Goal: Task Accomplishment & Management: Manage account settings

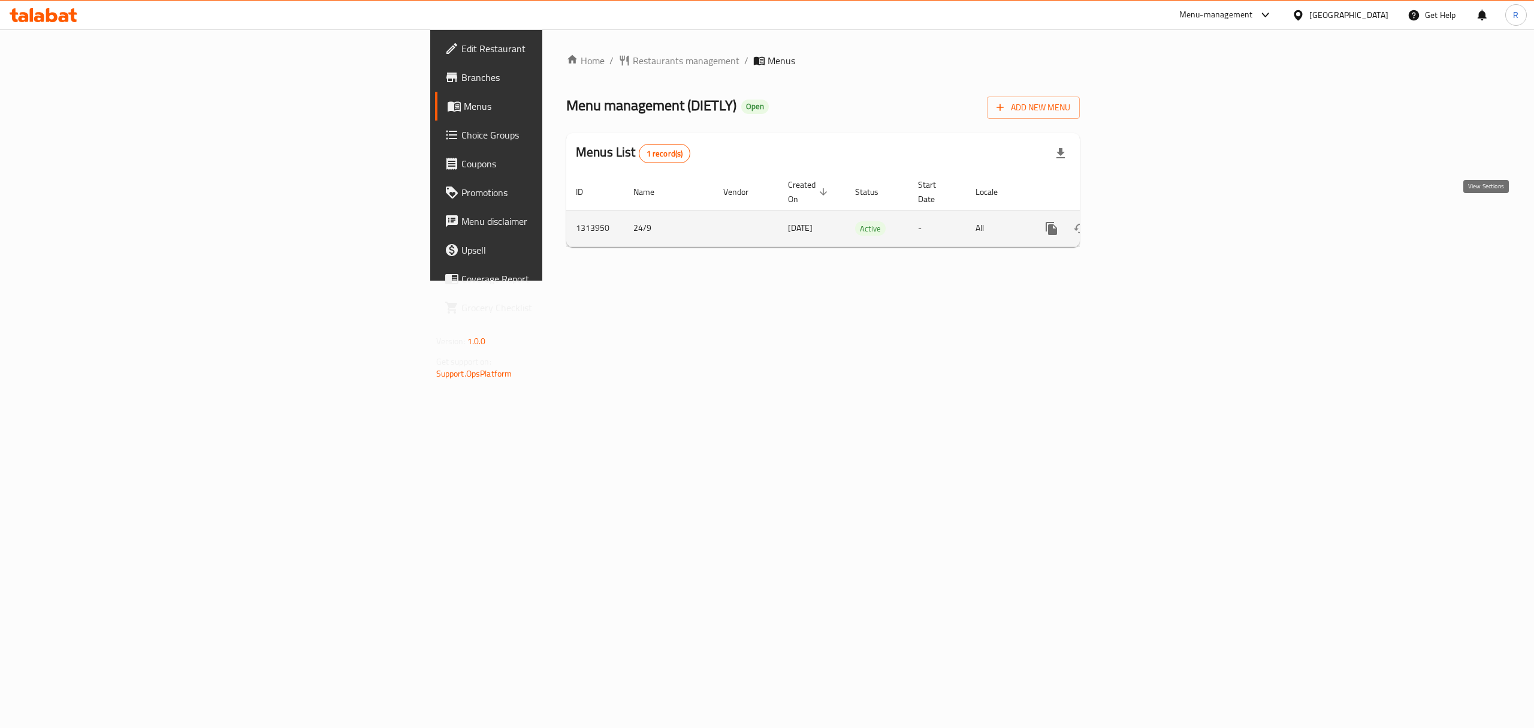
click at [1144, 223] on icon "enhanced table" at bounding box center [1138, 228] width 11 height 11
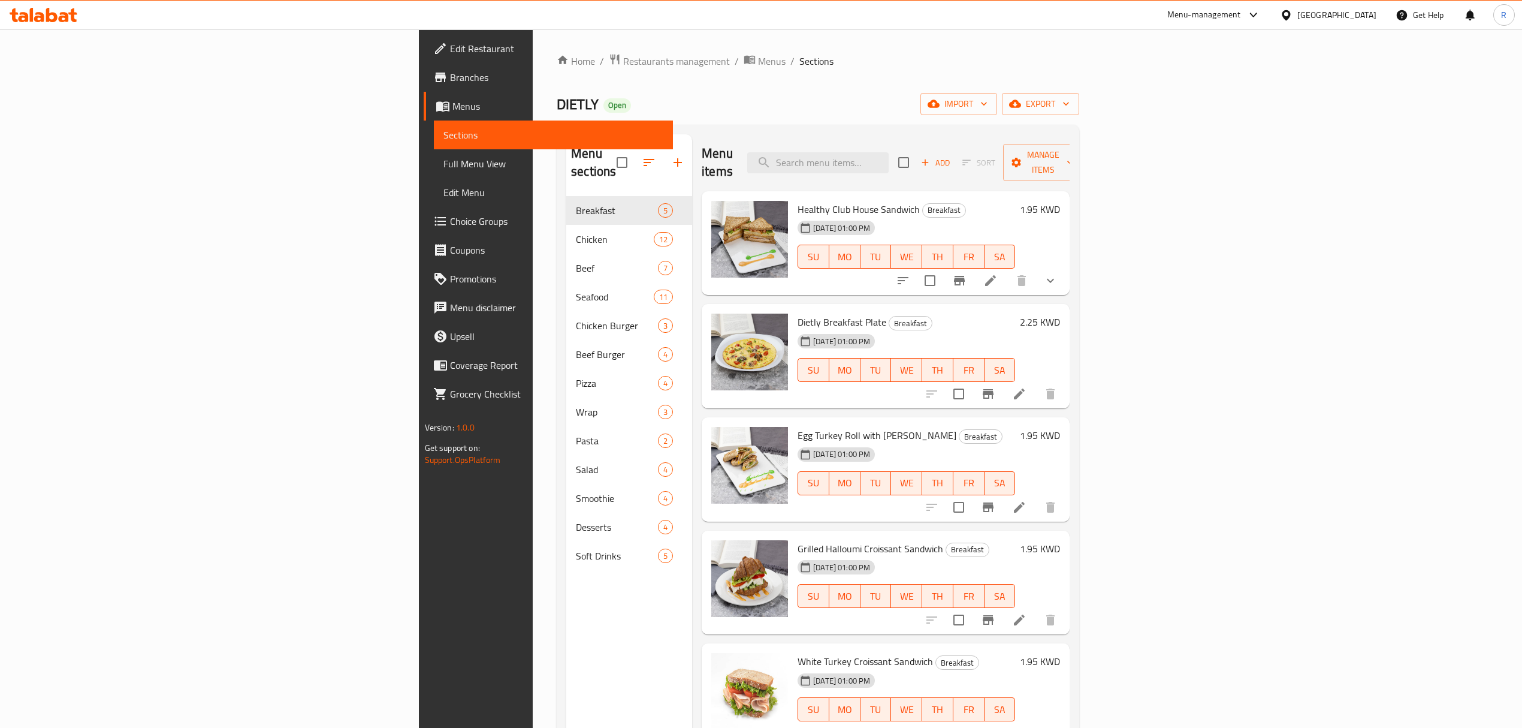
click at [990, 125] on div "Menu sections Breakfast 5 Chicken 12 Beef 7 Seafood 11 Chicken Burger 3 Beef Bu…" at bounding box center [818, 498] width 523 height 747
click at [889, 152] on input "search" at bounding box center [817, 162] width 141 height 21
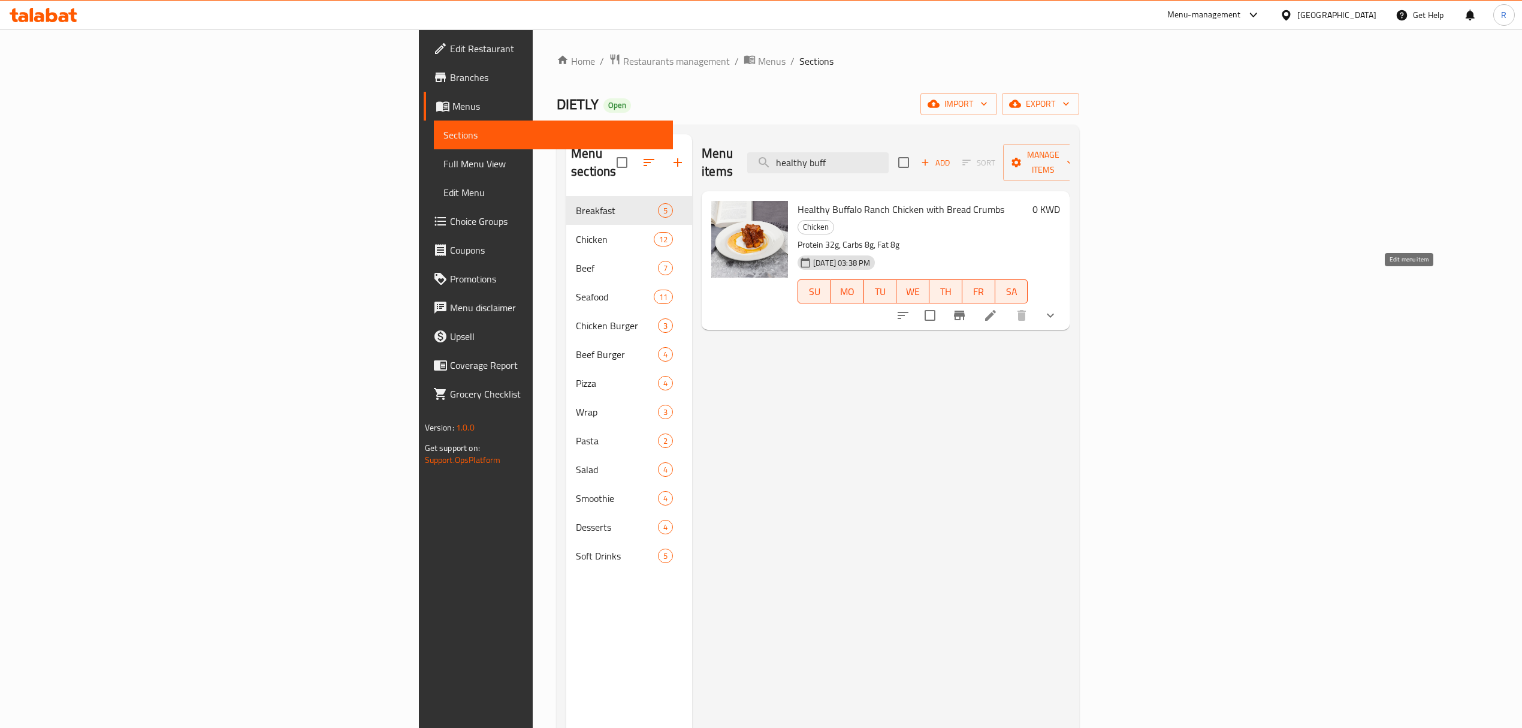
type input "healthy buff"
click at [998, 308] on icon at bounding box center [991, 315] width 14 height 14
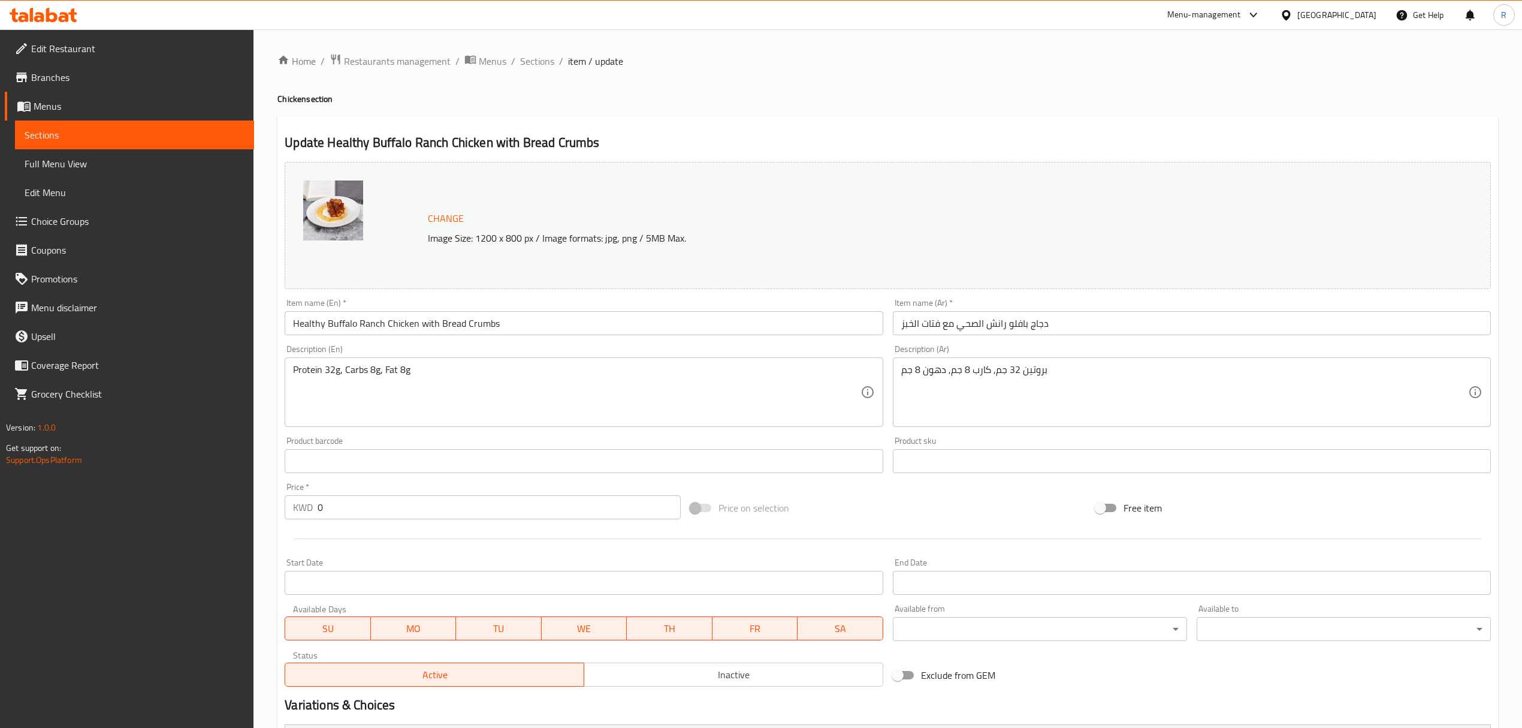
scroll to position [264, 0]
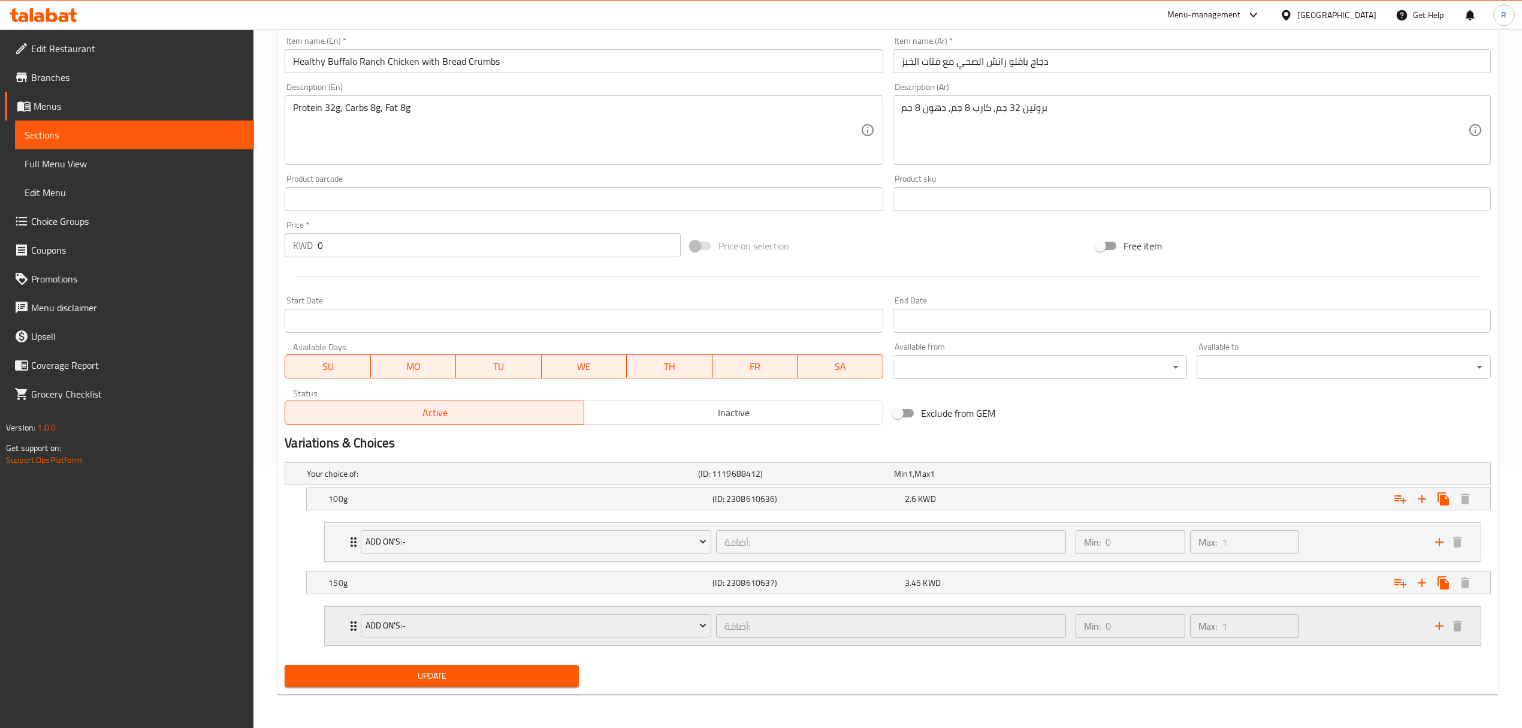
click at [1335, 622] on div "Min: 0 ​ Max: 1 ​" at bounding box center [1249, 626] width 360 height 38
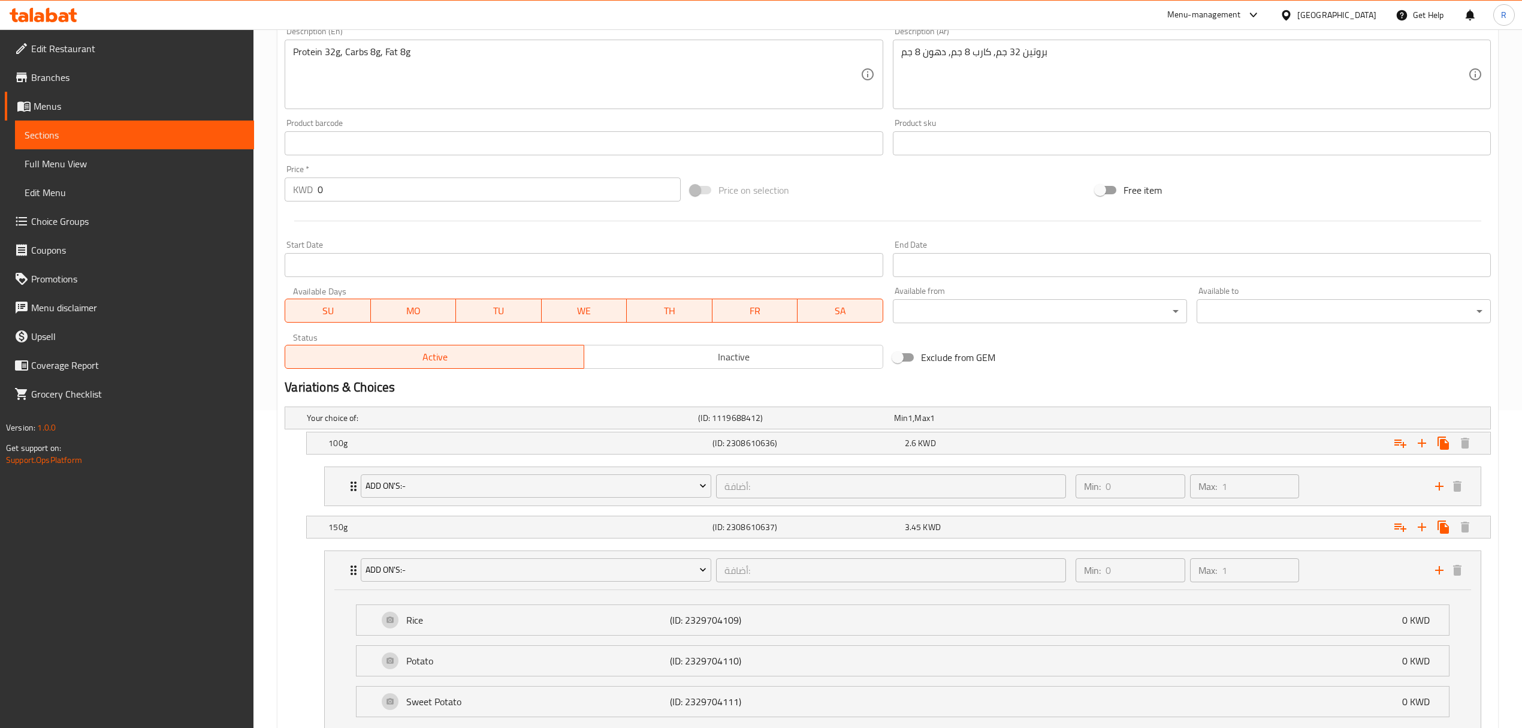
scroll to position [412, 0]
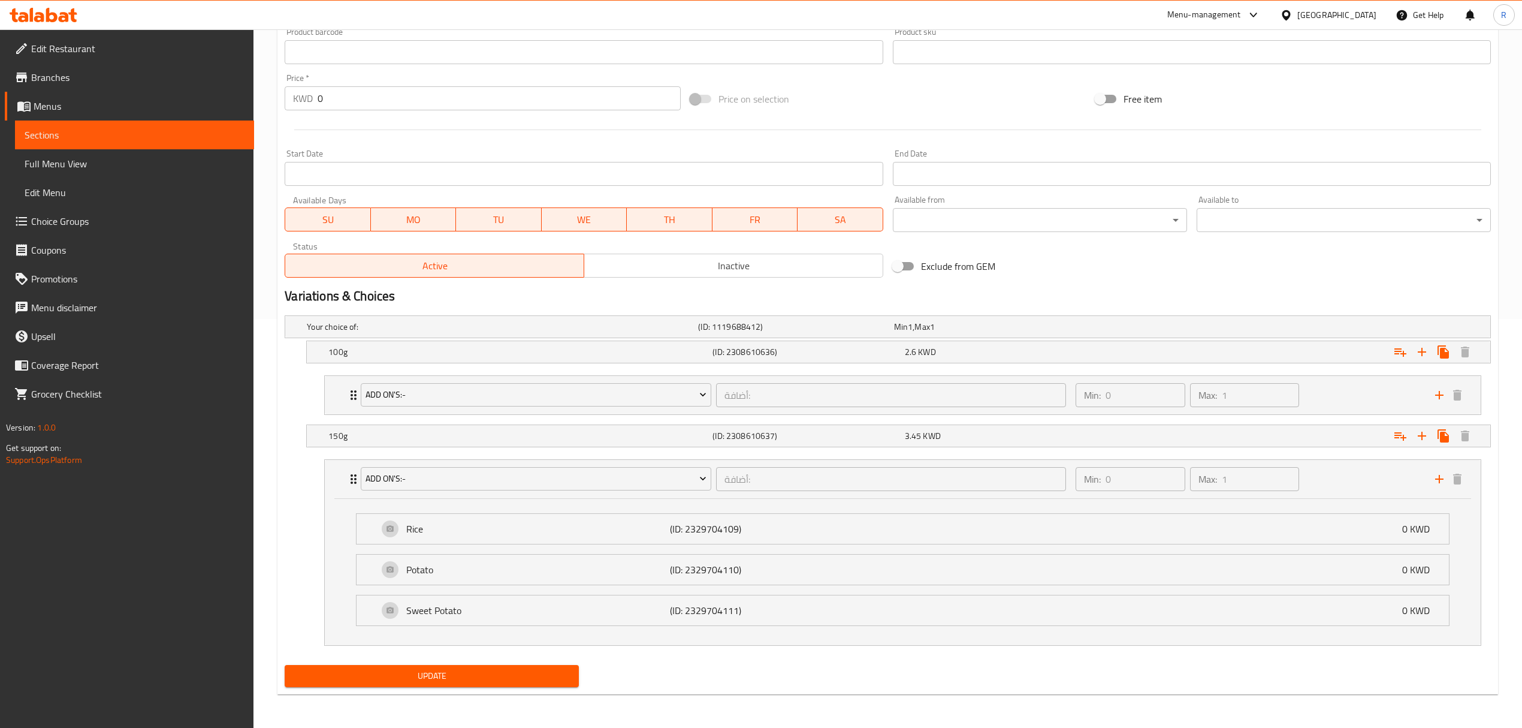
click at [85, 227] on span "Choice Groups" at bounding box center [137, 221] width 213 height 14
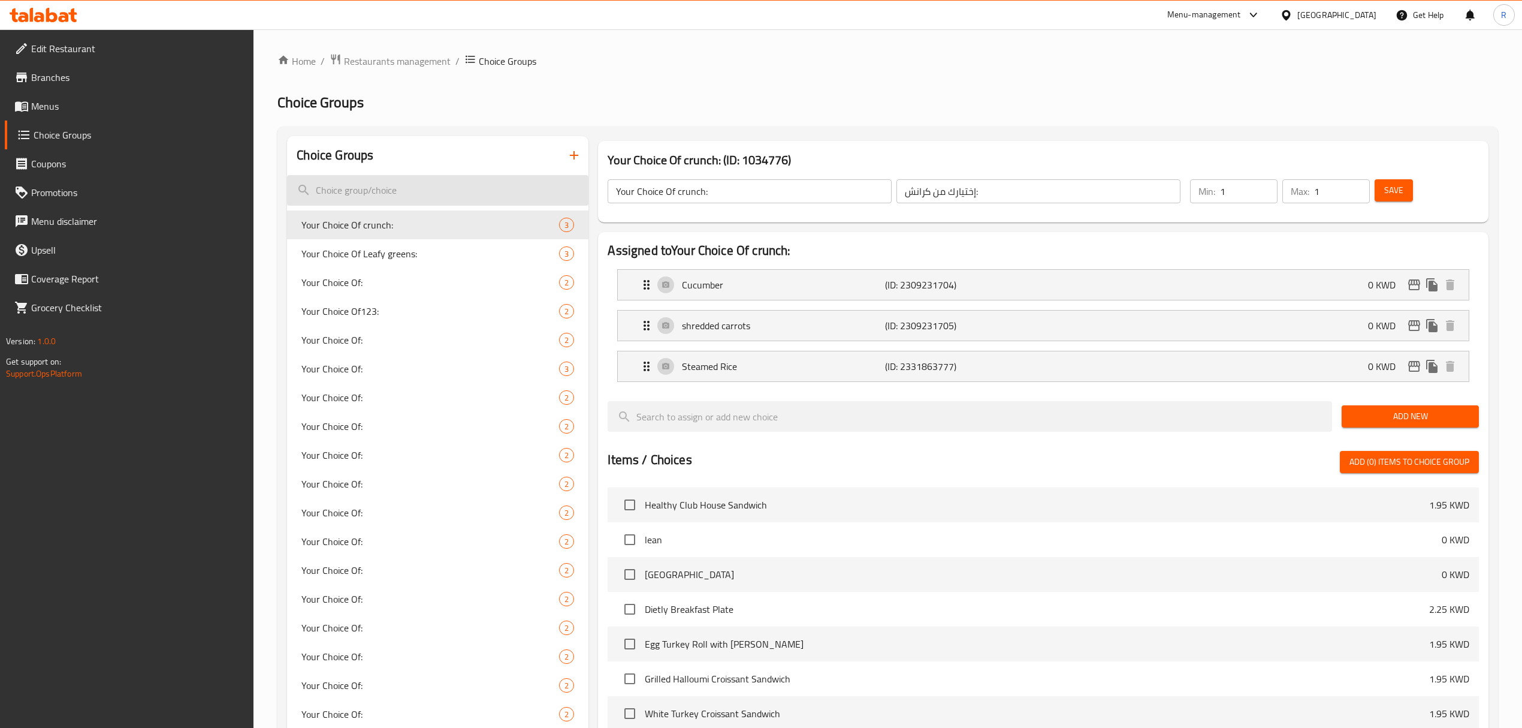
click at [433, 188] on input "search" at bounding box center [437, 190] width 301 height 31
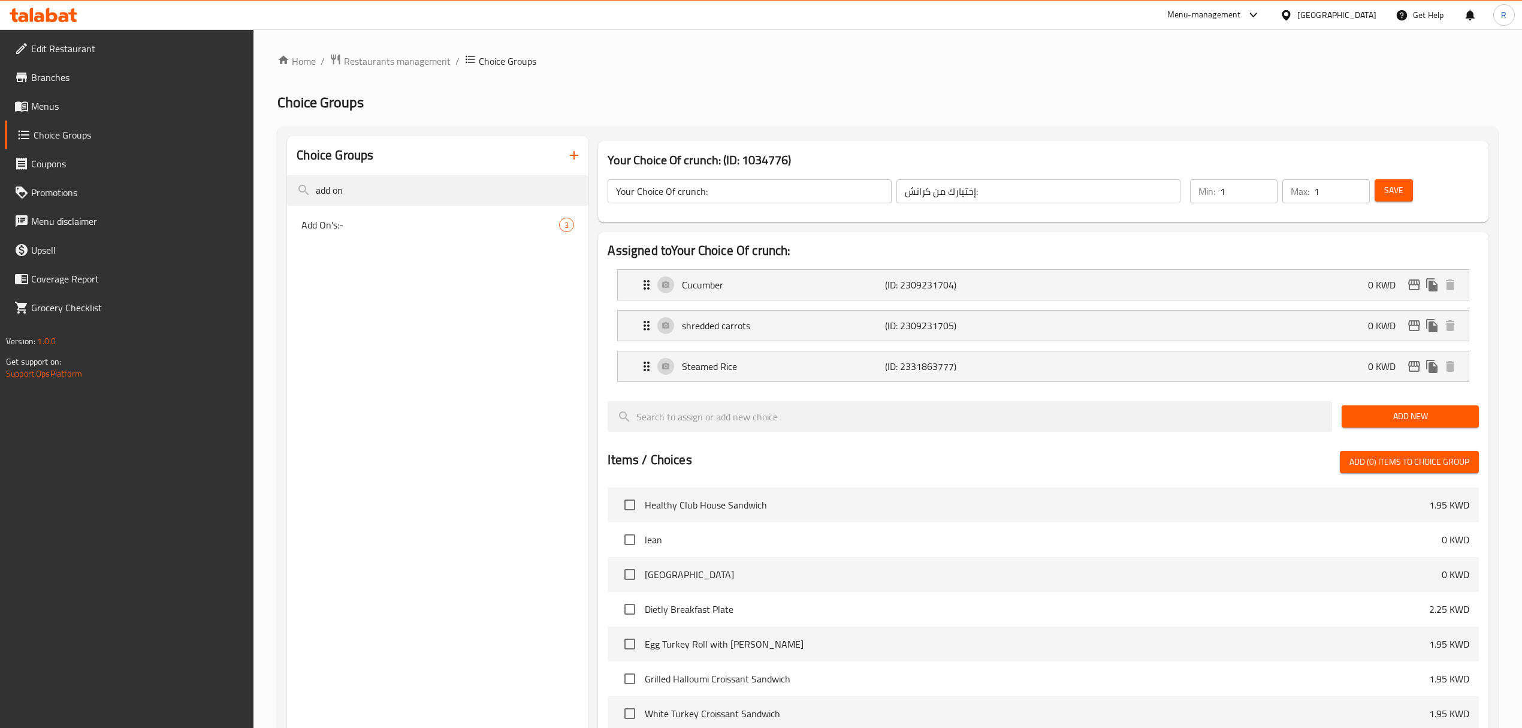
type input "add on"
click at [456, 211] on div "Add On's:- 3" at bounding box center [437, 224] width 301 height 29
type input "Add On's:-"
type input "أضافة:"
type input "1"
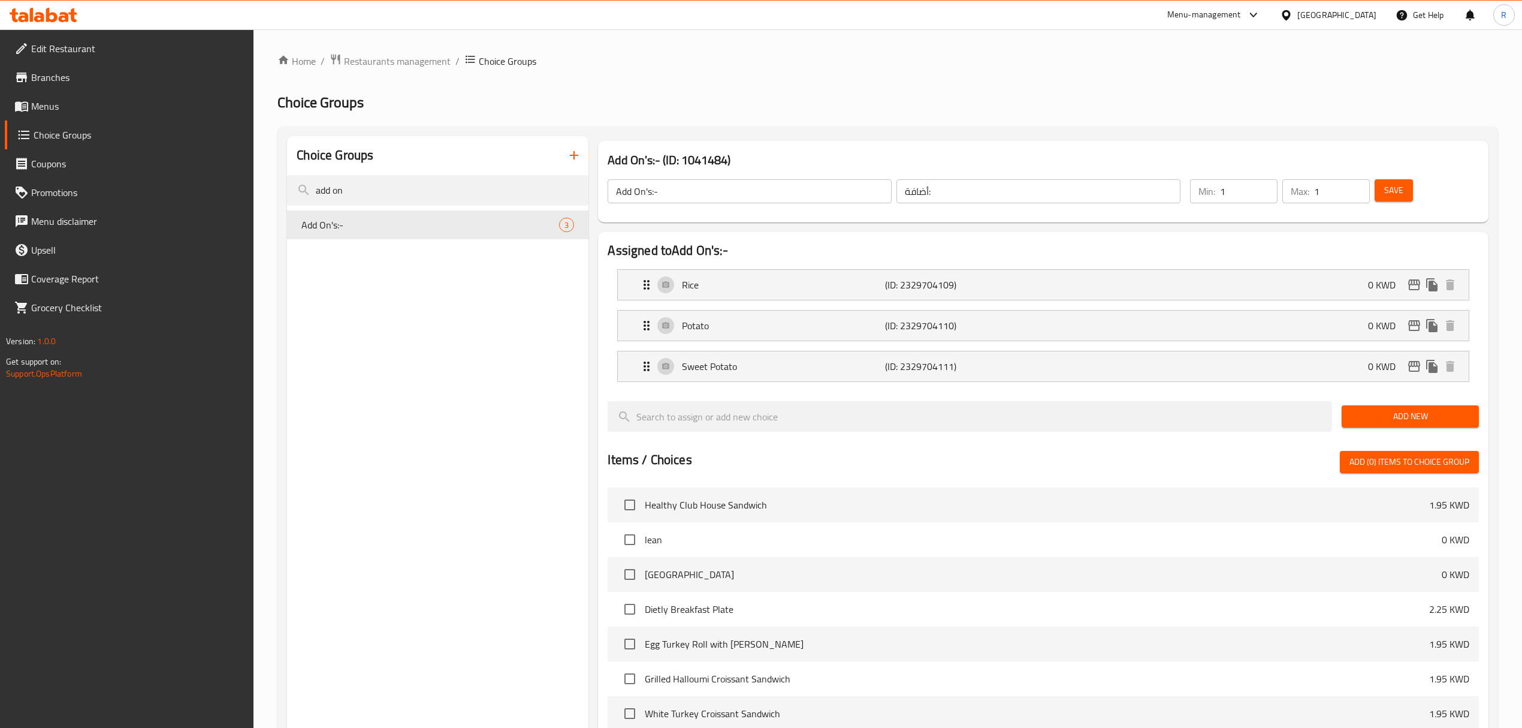
click at [1265, 185] on input "1" at bounding box center [1249, 191] width 58 height 24
click at [1360, 191] on input "2" at bounding box center [1342, 191] width 56 height 24
type input "1"
click at [1357, 197] on input "1" at bounding box center [1342, 191] width 56 height 24
click at [1403, 197] on span "Save" at bounding box center [1393, 190] width 19 height 15
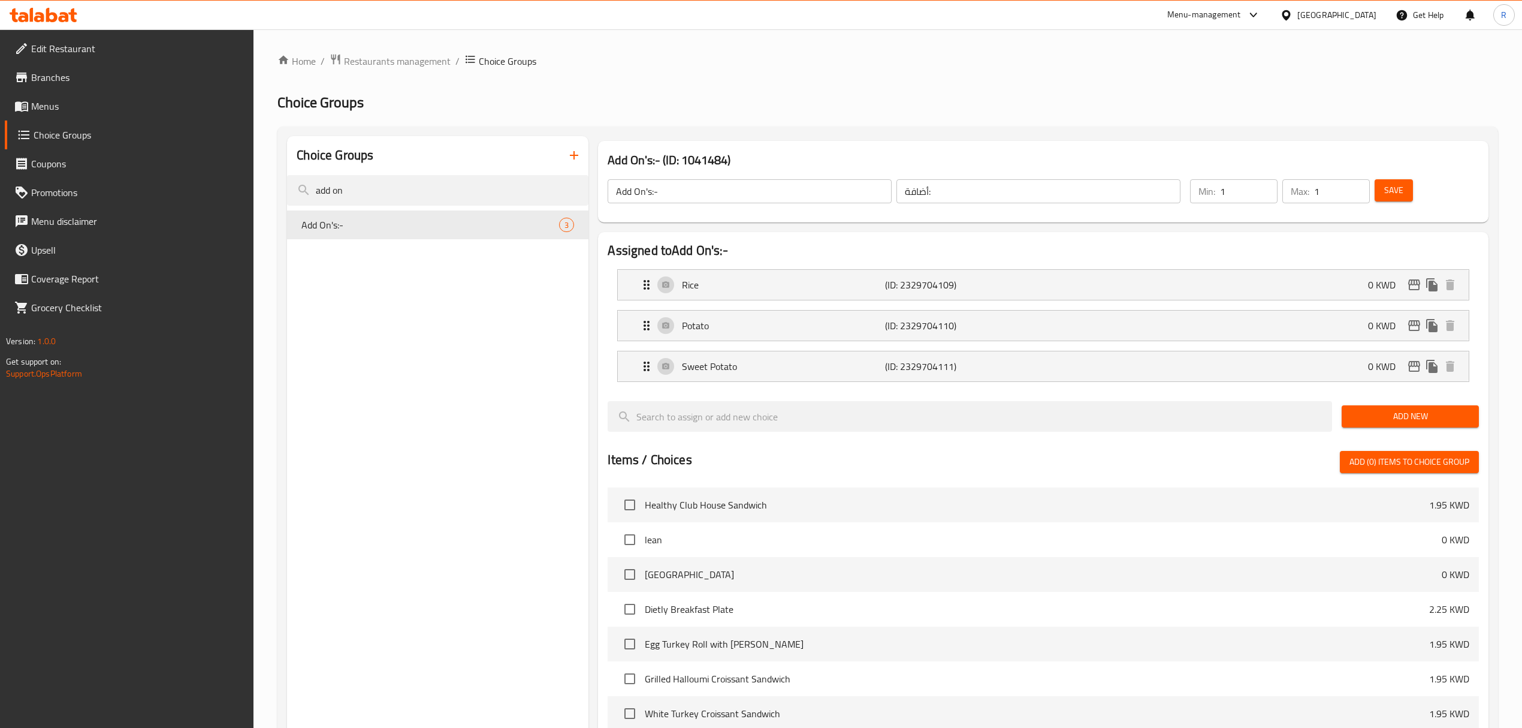
click at [456, 616] on div "Choice Groups add on Add On's:- 3" at bounding box center [437, 576] width 301 height 881
click at [105, 104] on span "Menus" at bounding box center [137, 106] width 213 height 14
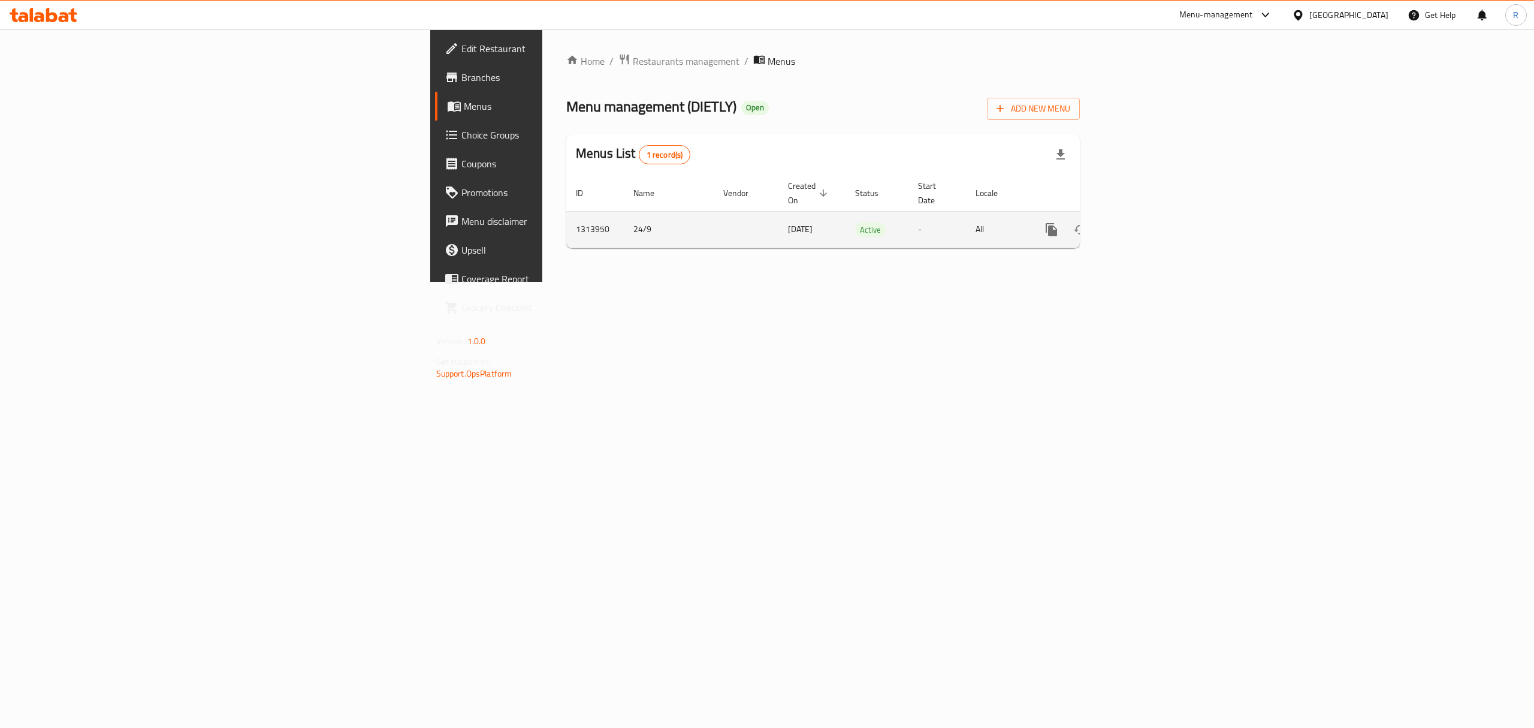
click at [1145, 222] on icon "enhanced table" at bounding box center [1138, 229] width 14 height 14
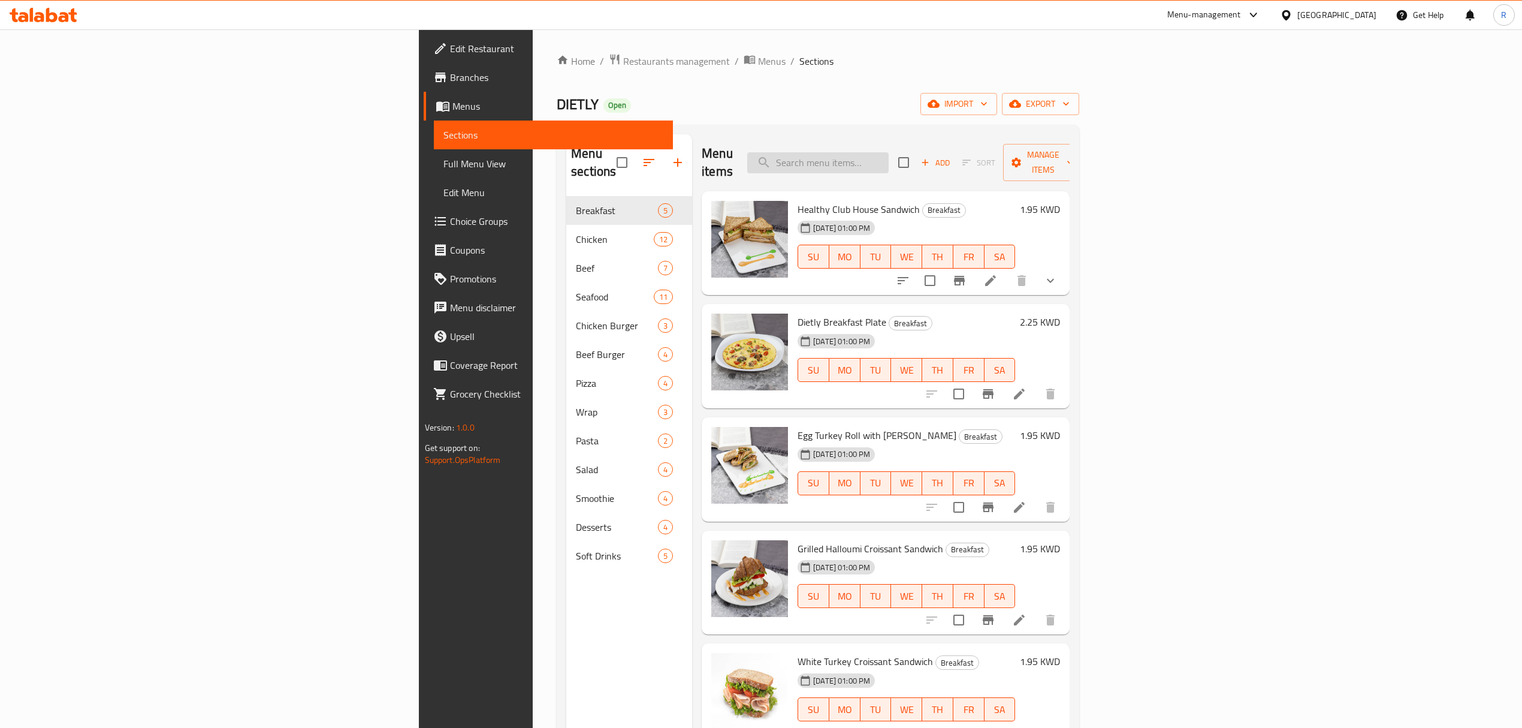
click at [889, 155] on input "search" at bounding box center [817, 162] width 141 height 21
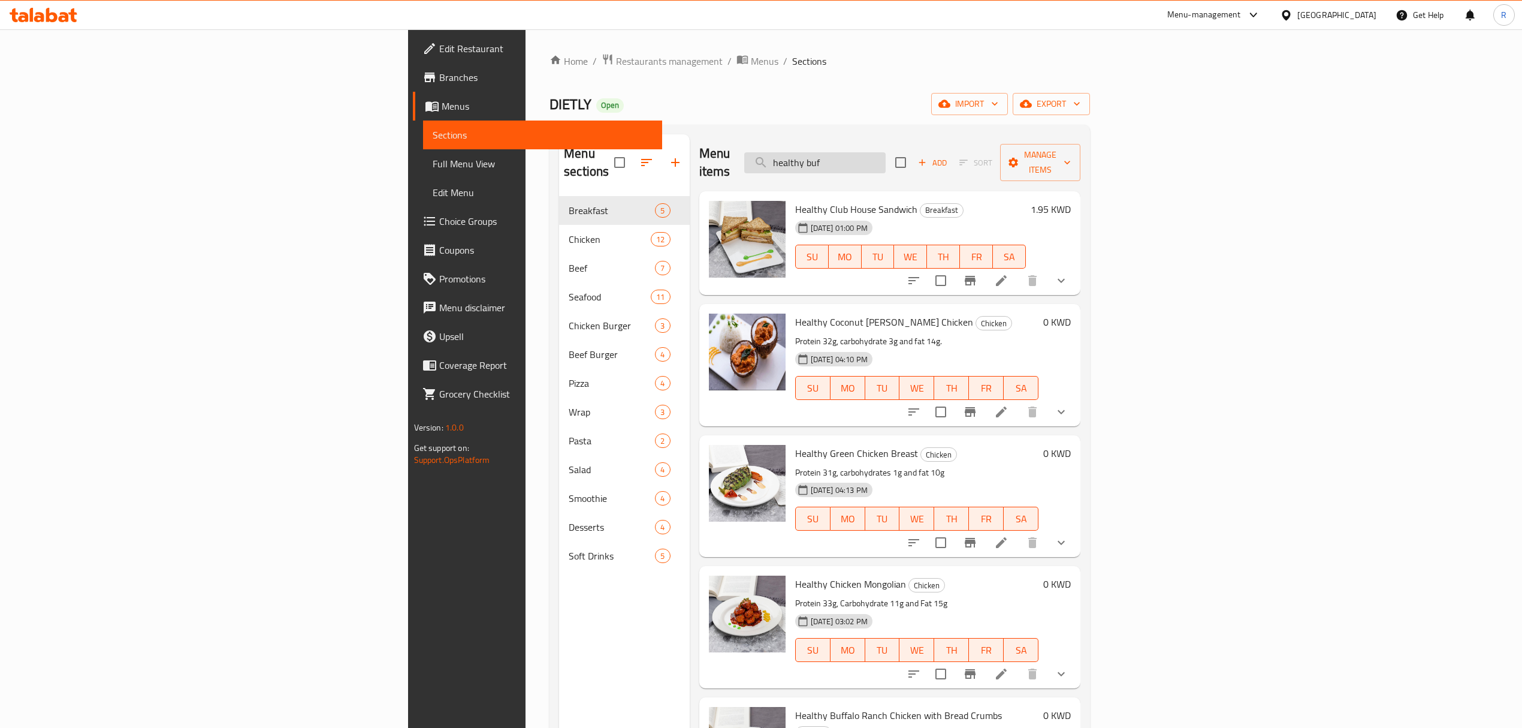
type input "healthy buff"
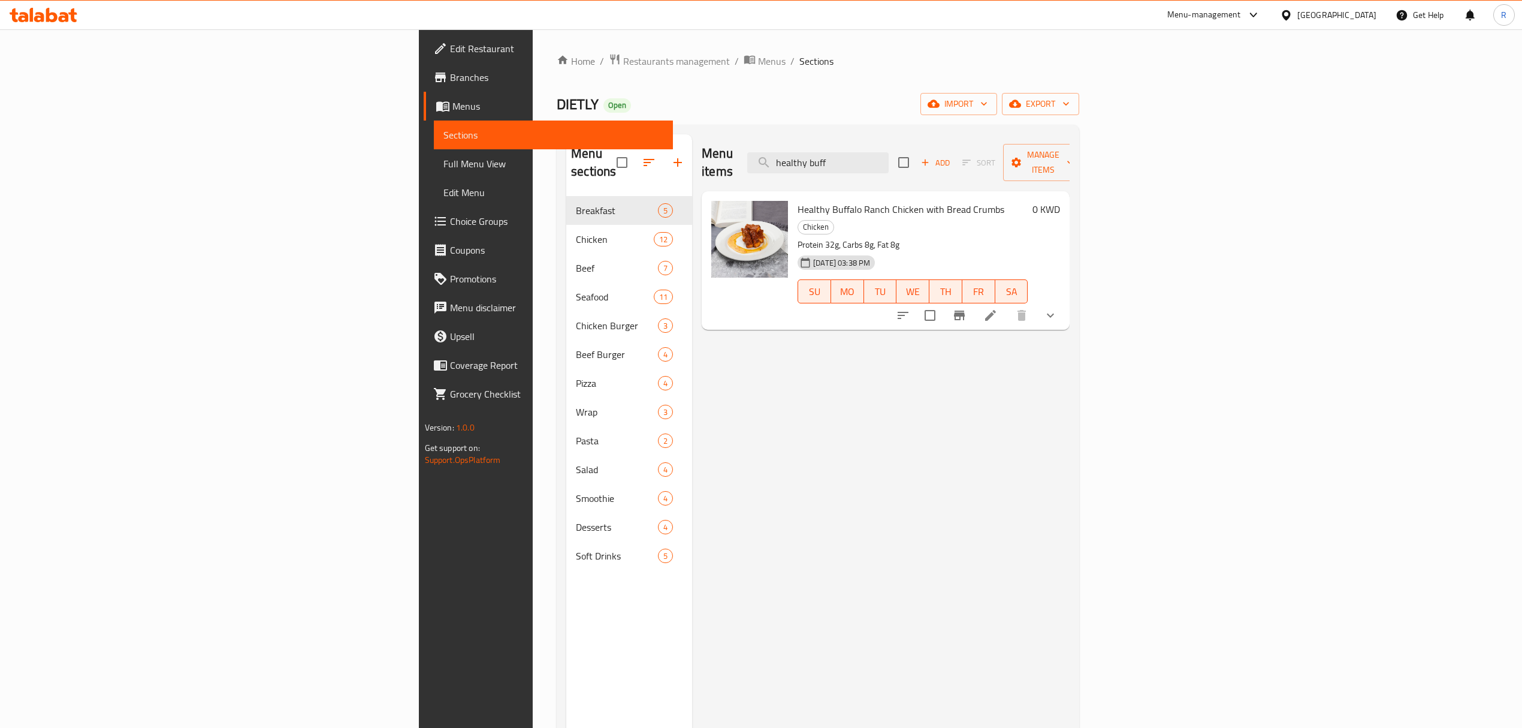
click at [998, 308] on icon at bounding box center [991, 315] width 14 height 14
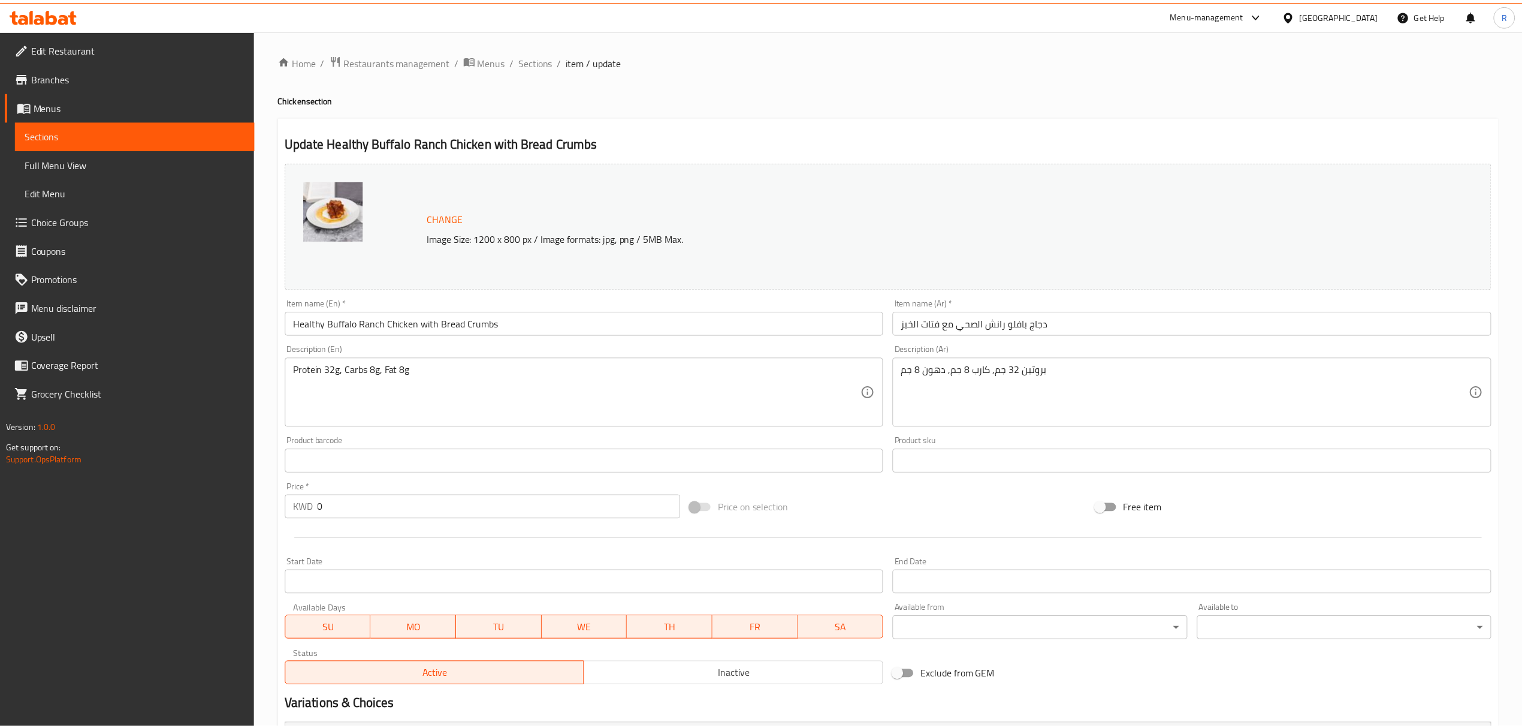
scroll to position [264, 0]
